Goal: Transaction & Acquisition: Purchase product/service

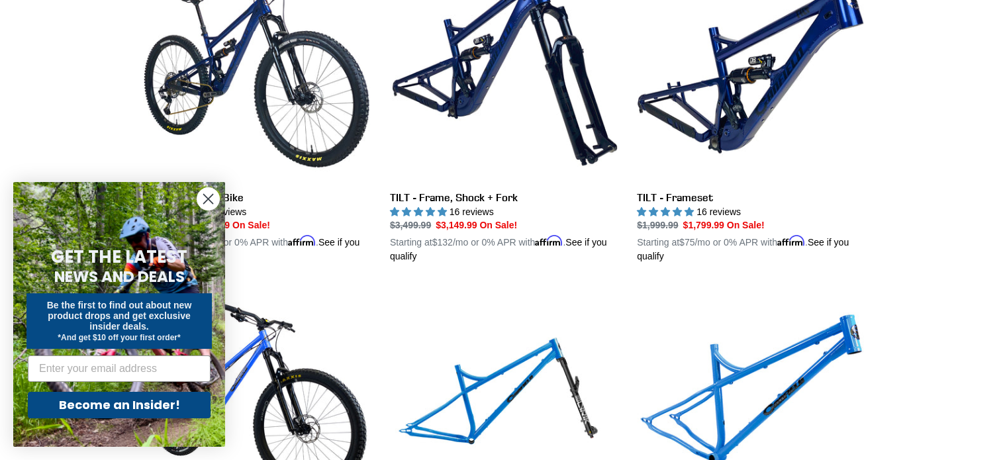
scroll to position [1788, 0]
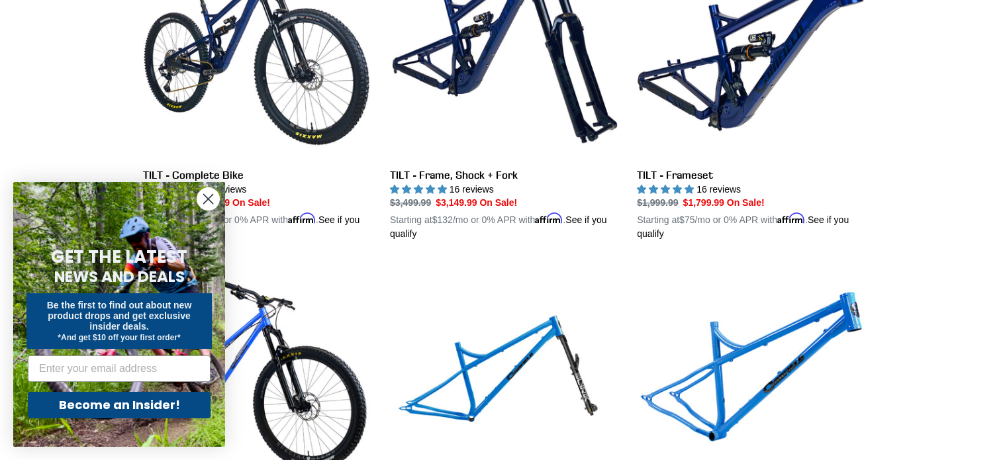
click at [207, 197] on circle "Close dialog" at bounding box center [208, 199] width 22 height 22
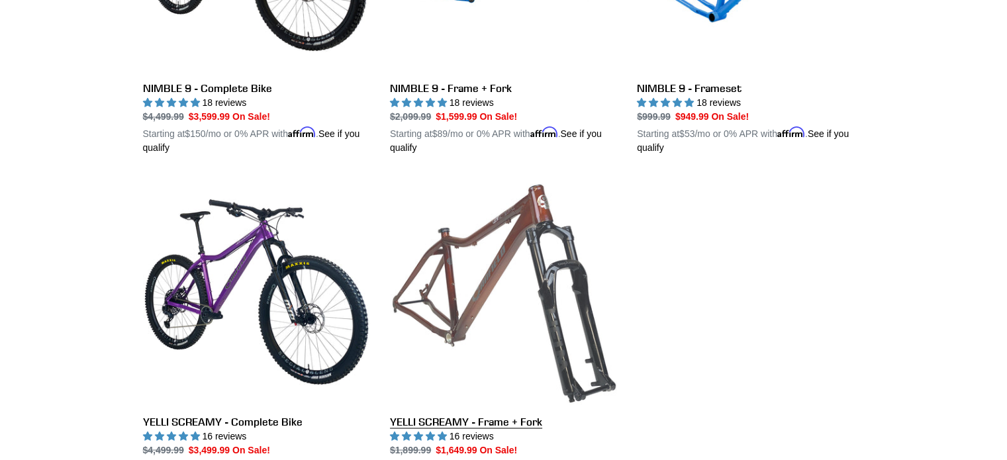
scroll to position [2053, 0]
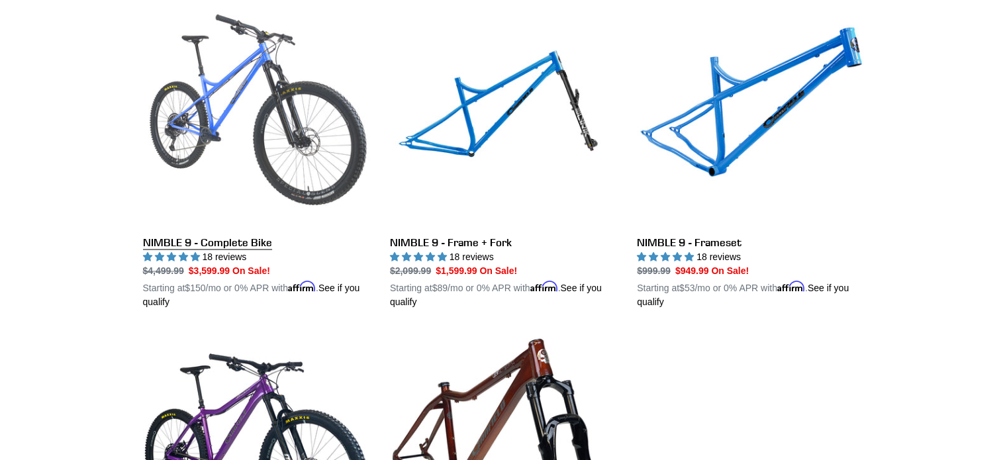
click at [234, 238] on link "NIMBLE 9 - Complete Bike" at bounding box center [256, 154] width 227 height 310
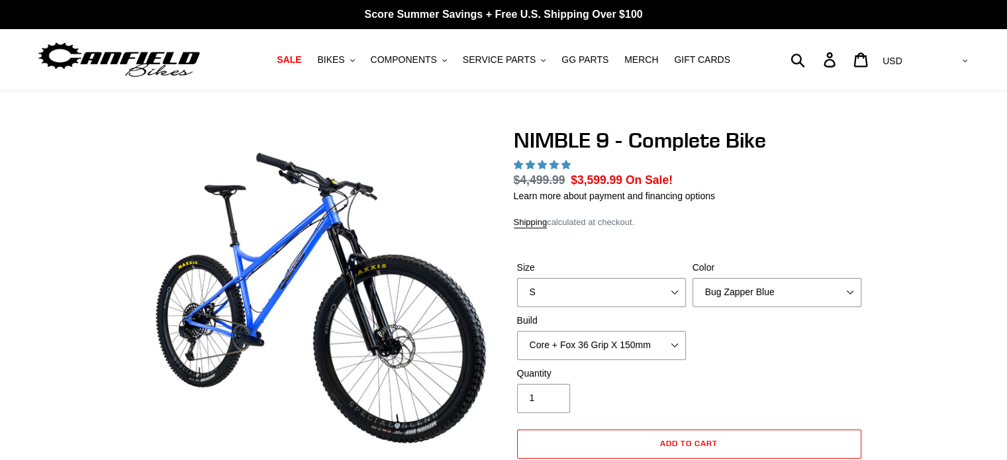
select select "highest-rating"
click at [658, 331] on select "Core + Fox 36 Grip X 150mm Pro + Fox 36 Grip X 150mm Core + RockShox Lyrik Ulti…" at bounding box center [601, 345] width 169 height 29
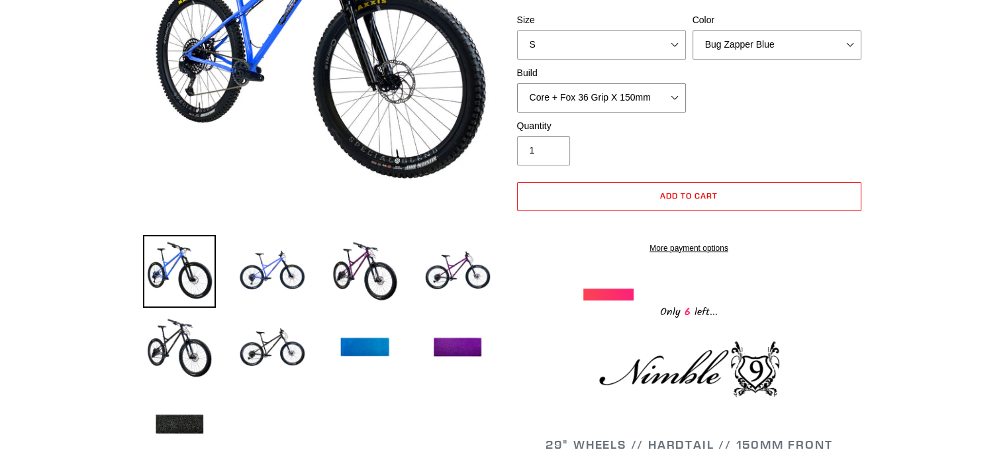
scroll to position [66, 0]
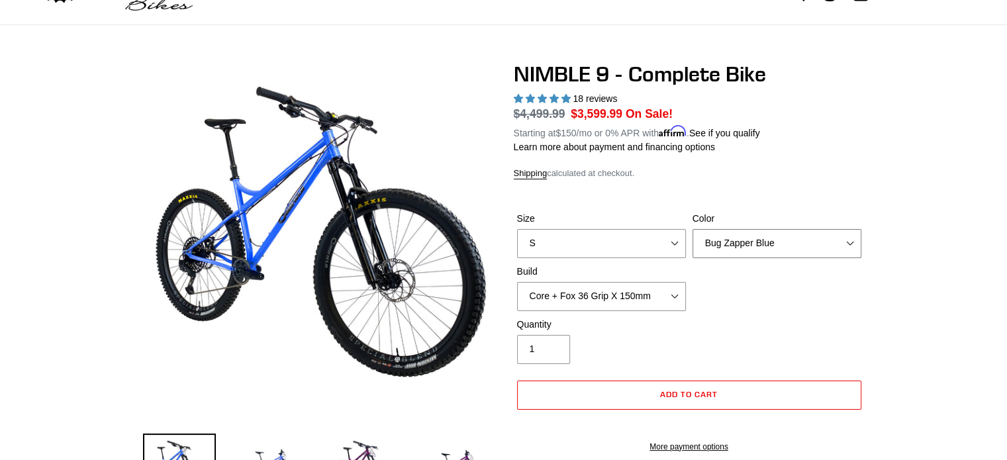
click at [852, 249] on select "Bug Zapper Blue Purple Haze - Sold Out Galaxy Black" at bounding box center [777, 243] width 169 height 29
select select "Bug Zapper Blue"
click at [693, 229] on select "Bug Zapper Blue Purple Haze - Sold Out Galaxy Black" at bounding box center [777, 243] width 169 height 29
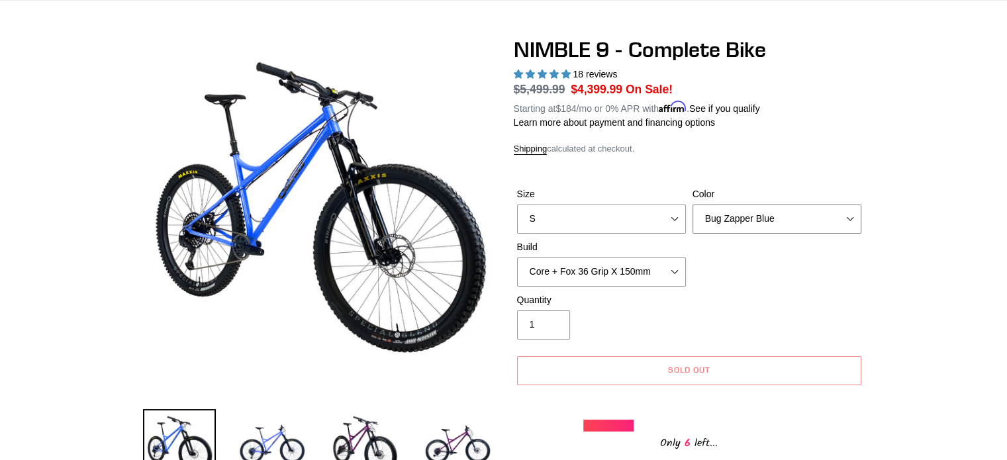
scroll to position [199, 0]
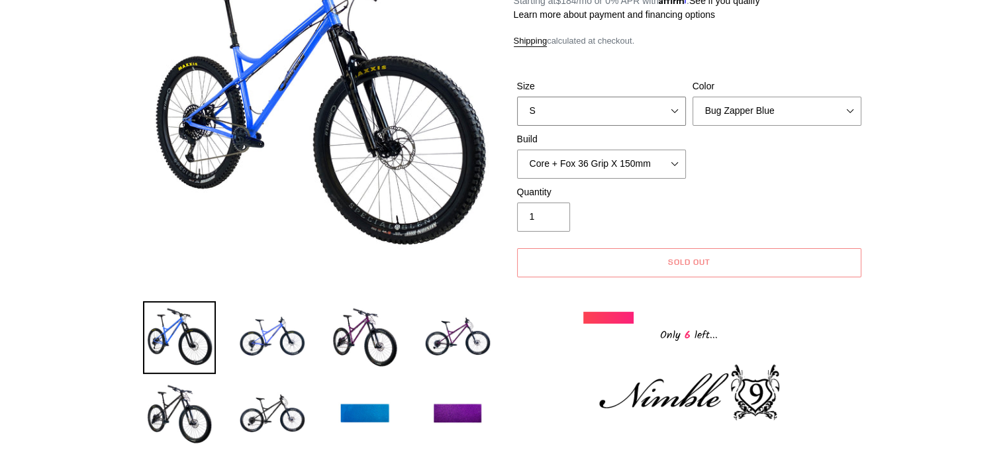
click at [579, 111] on select "S M L XL" at bounding box center [601, 111] width 169 height 29
select select "M"
click at [517, 97] on select "S M L XL" at bounding box center [601, 111] width 169 height 29
click at [355, 333] on img at bounding box center [364, 337] width 73 height 73
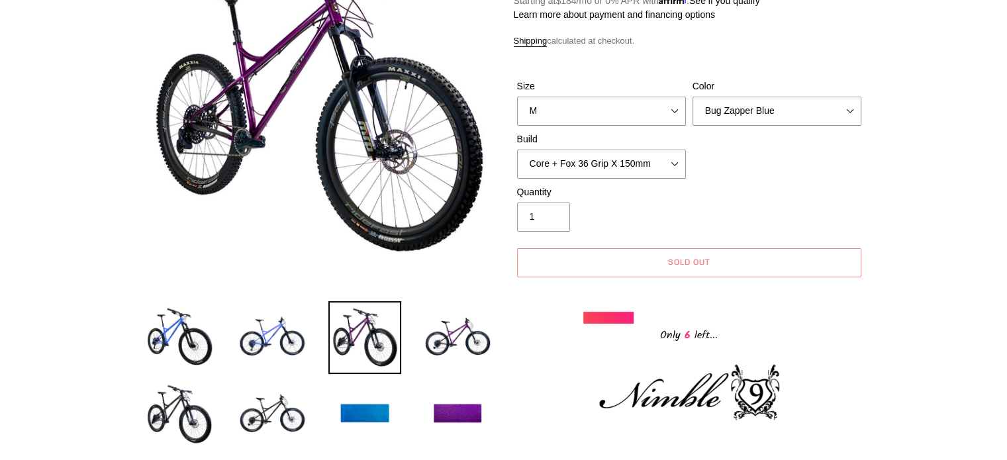
scroll to position [132, 0]
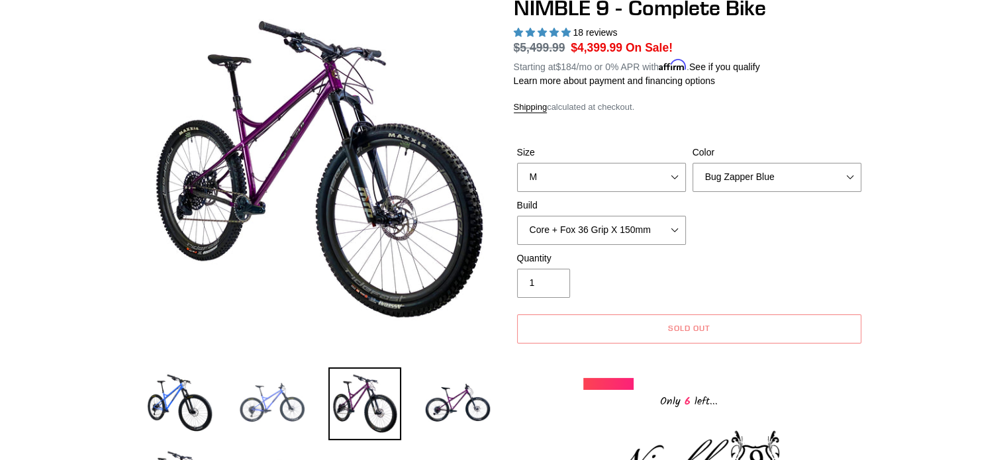
click at [261, 387] on img at bounding box center [272, 404] width 73 height 73
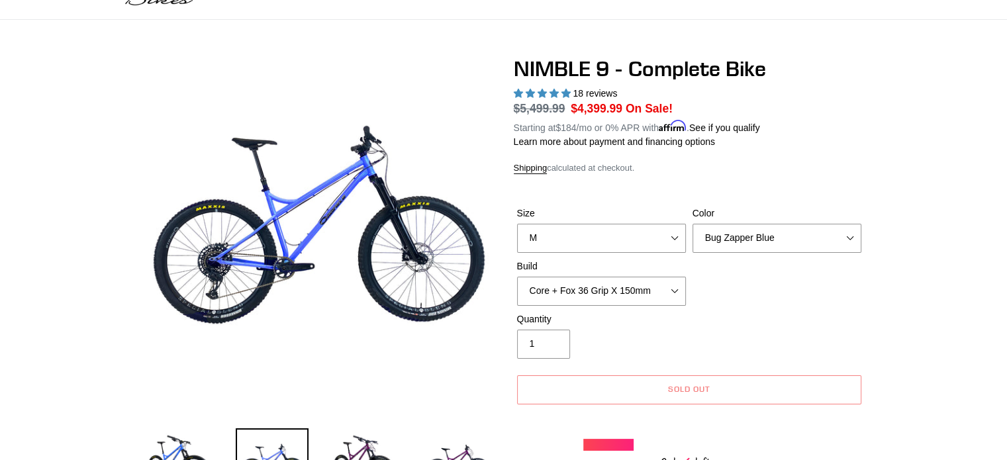
scroll to position [0, 0]
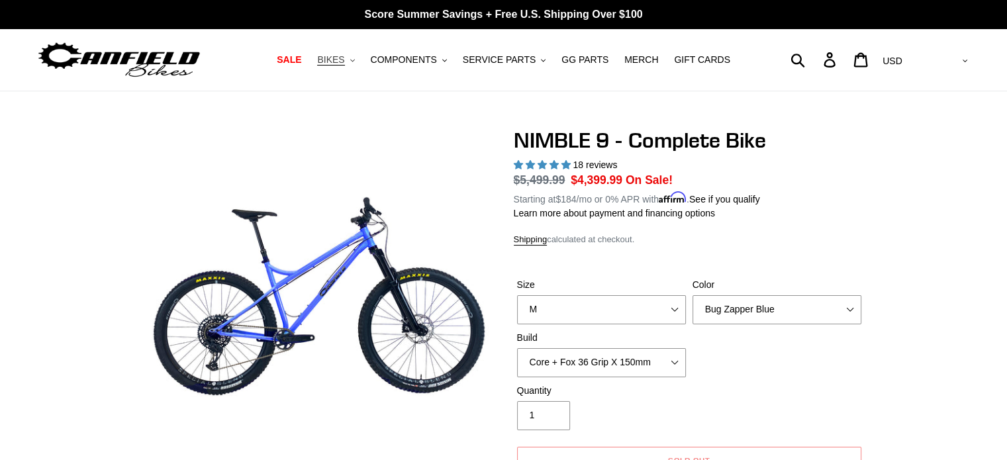
click at [344, 63] on span "BIKES" at bounding box center [330, 59] width 27 height 11
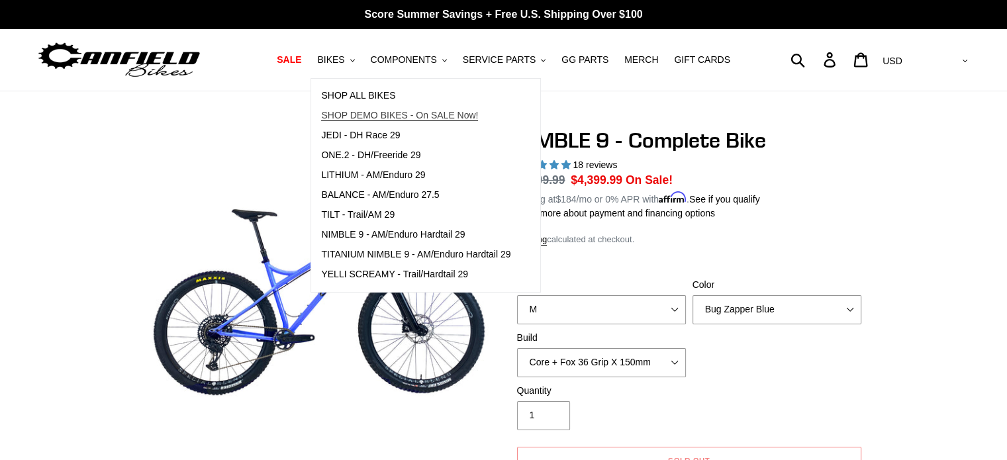
click at [372, 116] on span "SHOP DEMO BIKES - On SALE Now!" at bounding box center [399, 115] width 157 height 11
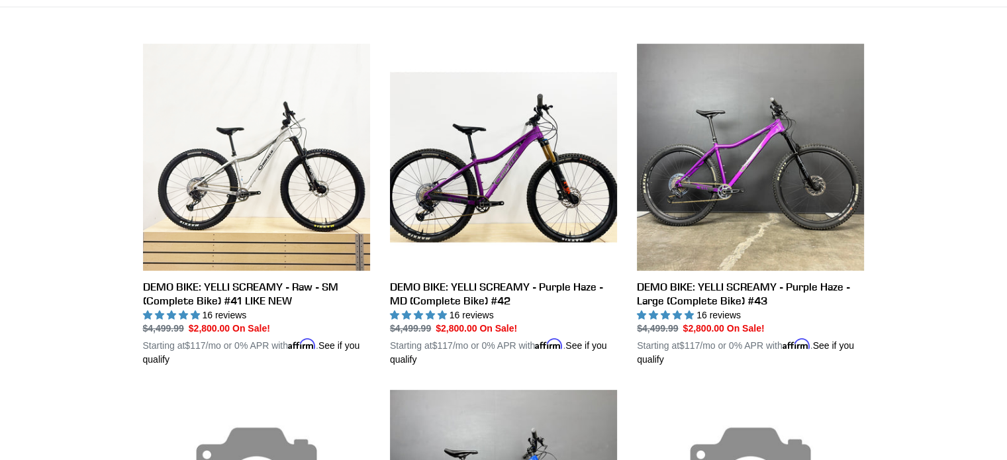
scroll to position [199, 0]
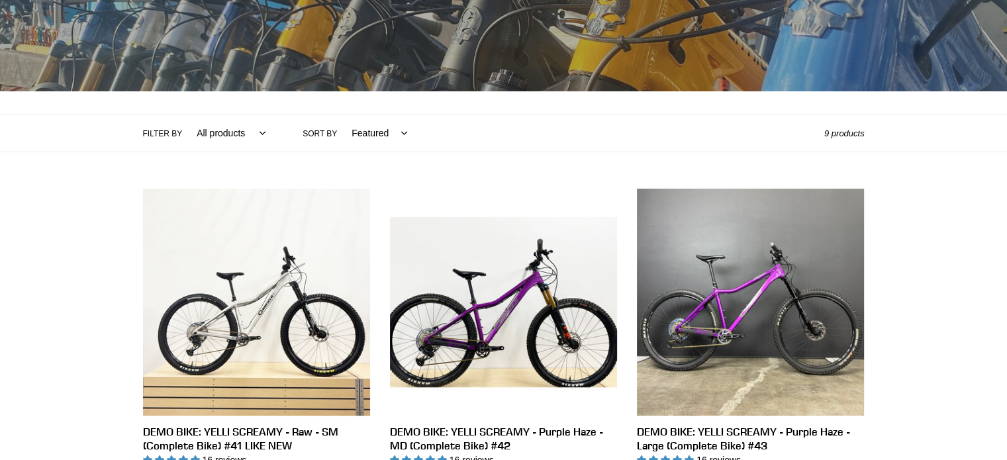
click at [224, 138] on select "All products balance BFCM23 DEMO BIKE ONE.2 Yelli Screamy" at bounding box center [228, 133] width 86 height 36
click at [506, 146] on div "Filter by All products balance BFCM23 DEMO BIKE ONE.2 Yelli Screamy .cls-1{fill…" at bounding box center [483, 133] width 681 height 36
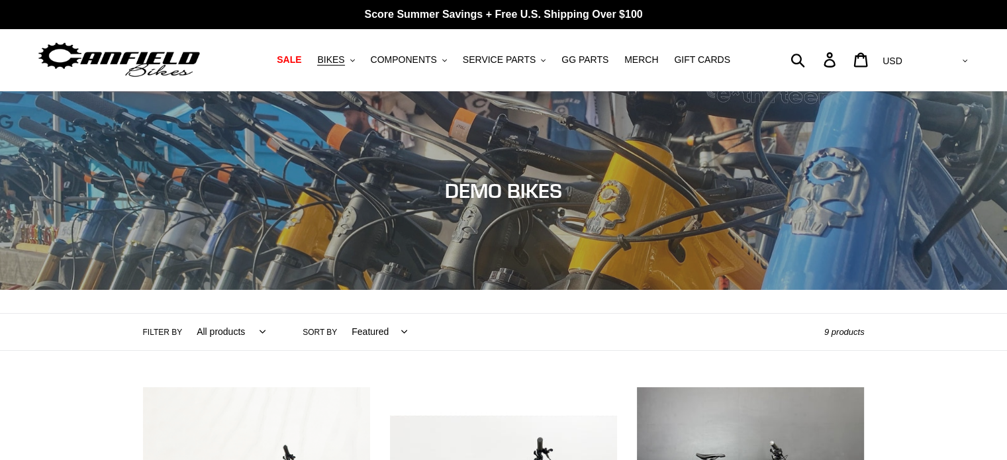
scroll to position [0, 0]
